Goal: Information Seeking & Learning: Find specific fact

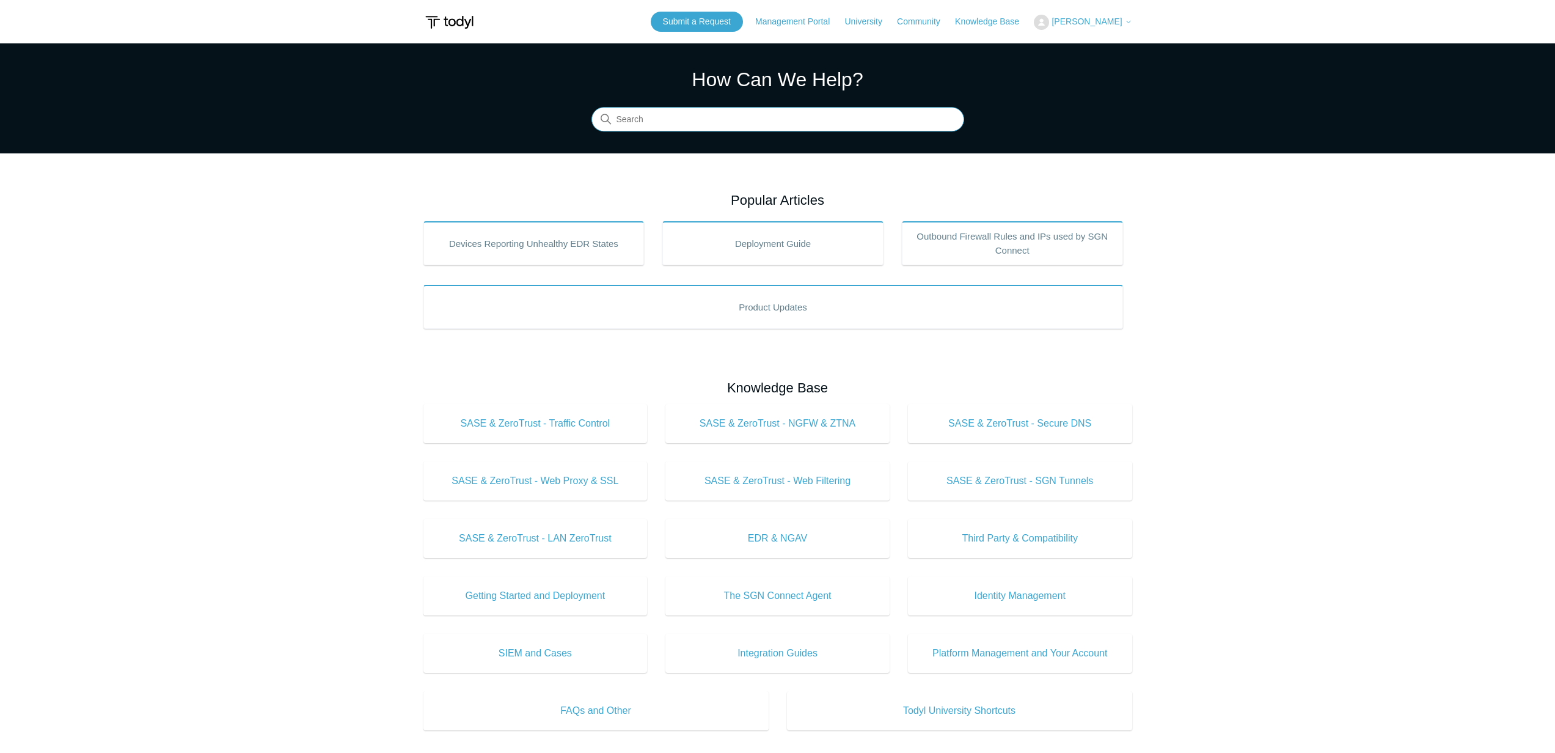
click at [762, 114] on input "Search" at bounding box center [778, 120] width 373 height 24
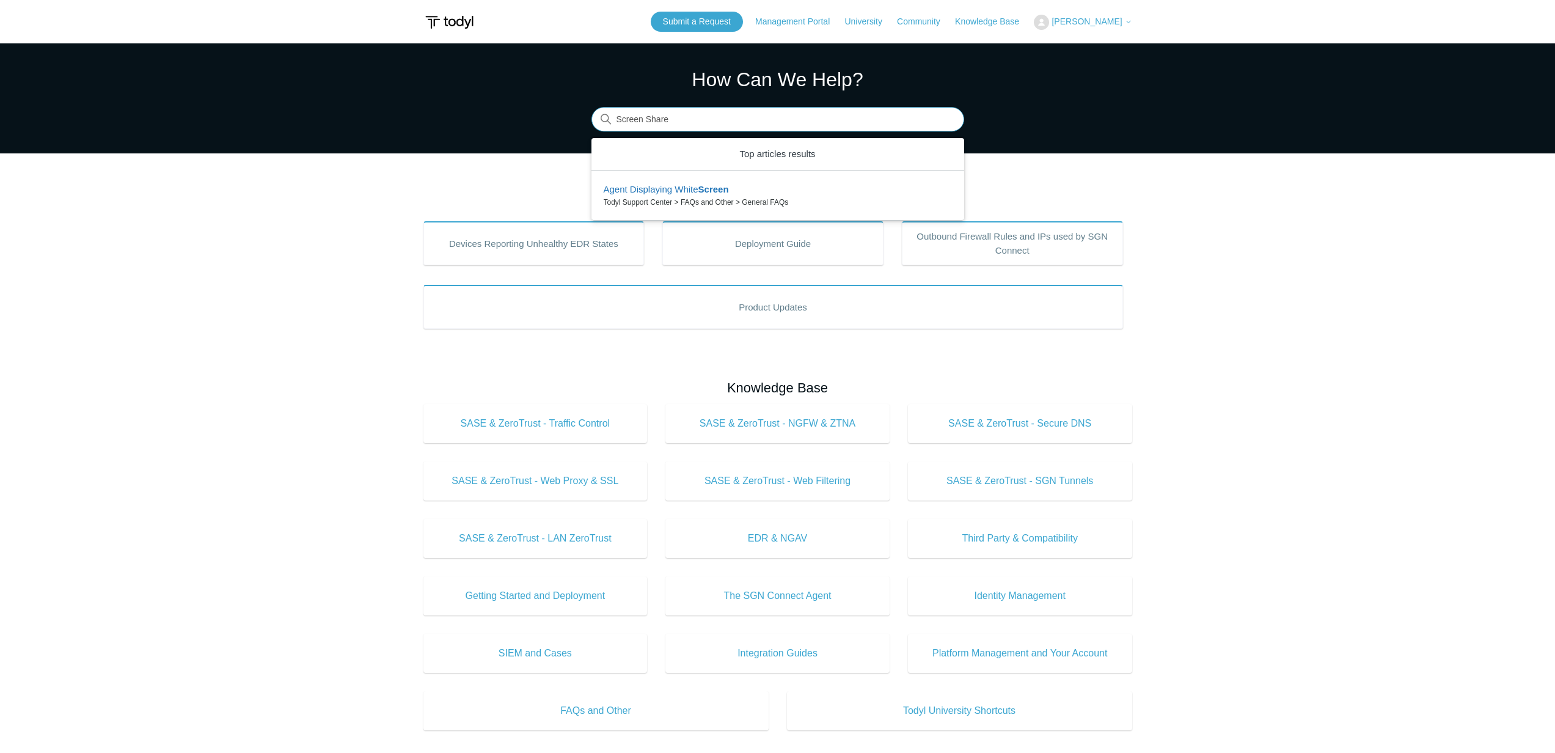
type input "Screen Share"
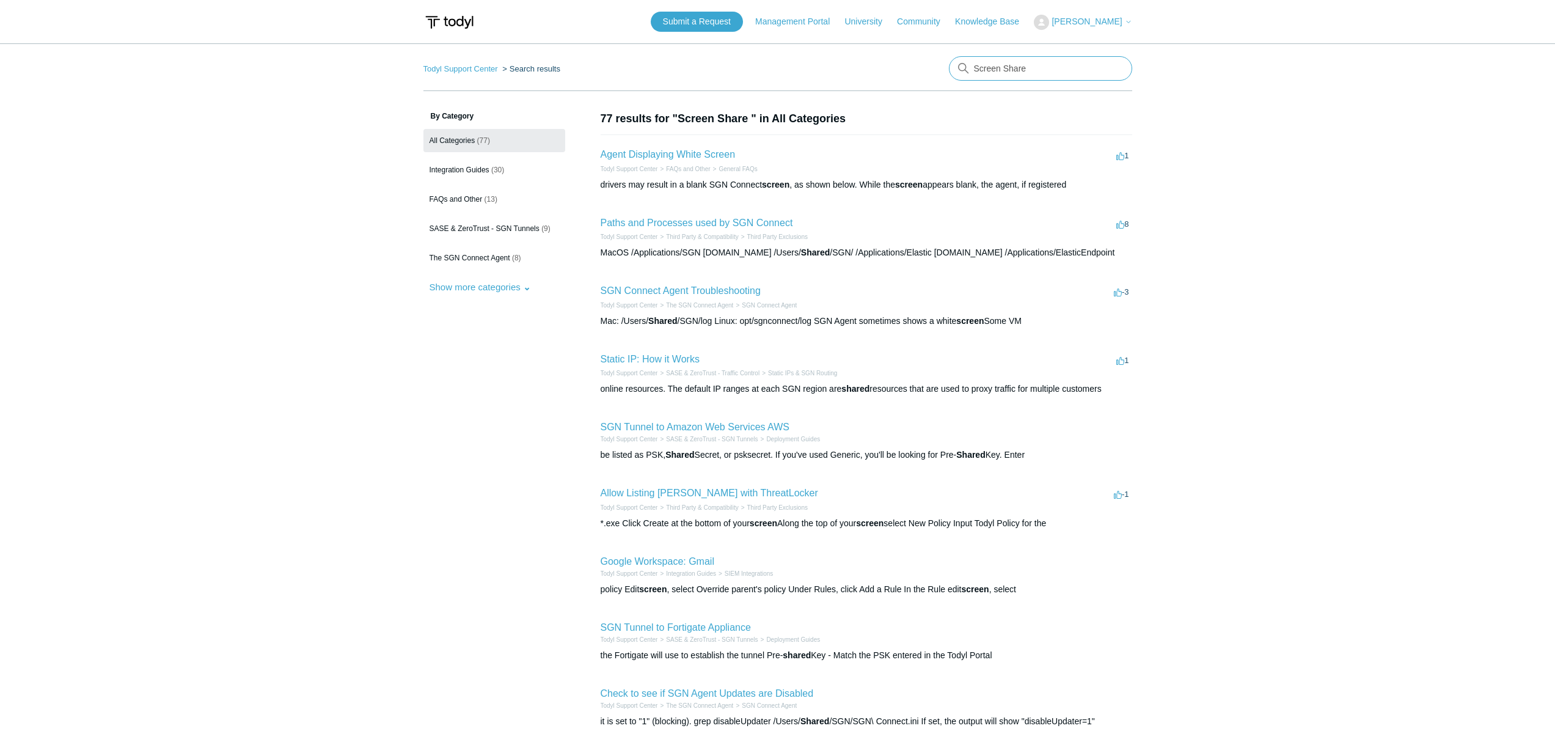
click at [1032, 70] on input "Screen Share" at bounding box center [1040, 68] width 183 height 24
click at [975, 66] on input "Screen Share"" at bounding box center [1040, 68] width 183 height 24
type input ""Screen Share""
